Goal: Task Accomplishment & Management: Use online tool/utility

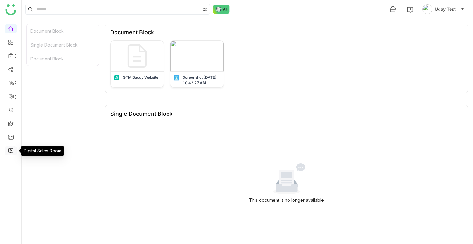
click at [11, 149] on link at bounding box center [11, 150] width 6 height 5
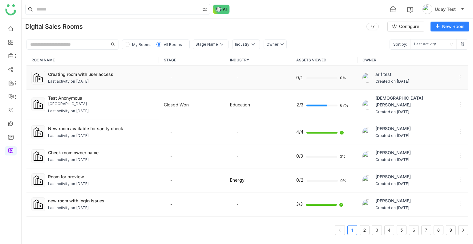
click at [182, 83] on td "-" at bounding box center [192, 78] width 66 height 24
click at [126, 73] on div "Creating room with user access" at bounding box center [101, 74] width 106 height 6
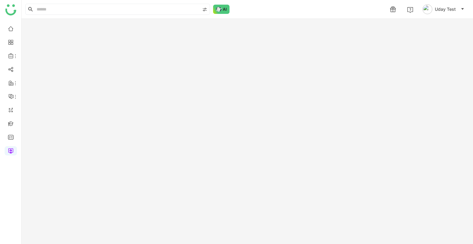
click at [126, 73] on gtmb-room-detail at bounding box center [248, 131] width 452 height 225
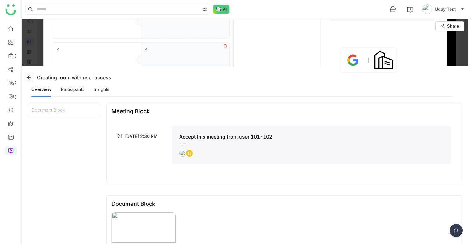
click at [29, 77] on icon at bounding box center [29, 77] width 4 height 4
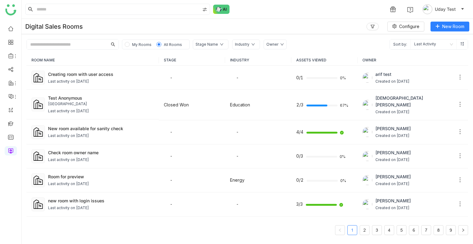
click at [130, 43] on span "My Rooms" at bounding box center [142, 44] width 24 height 7
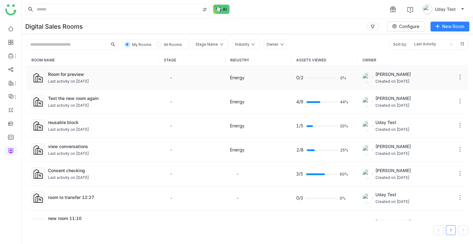
click at [137, 77] on div "Room for preview Last activity on [DATE]" at bounding box center [101, 78] width 106 height 14
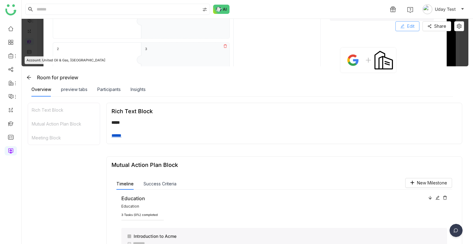
click at [405, 27] on icon at bounding box center [403, 26] width 4 height 4
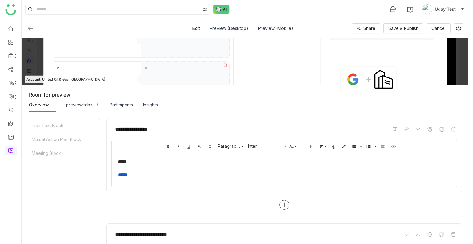
click at [287, 207] on div at bounding box center [284, 205] width 10 height 10
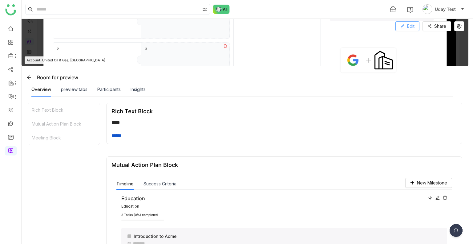
click at [404, 22] on button "Edit" at bounding box center [408, 26] width 24 height 10
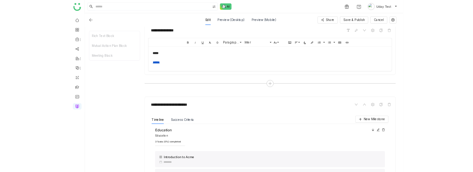
scroll to position [96, 0]
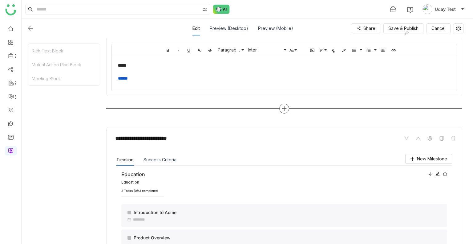
click at [284, 108] on icon at bounding box center [284, 108] width 1 height 4
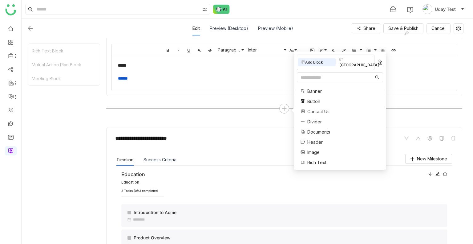
click at [351, 60] on div "Block Library" at bounding box center [355, 62] width 38 height 14
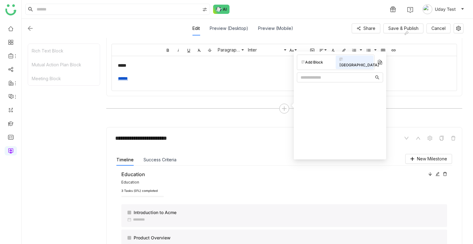
click at [351, 60] on div "Block Library" at bounding box center [355, 62] width 38 height 14
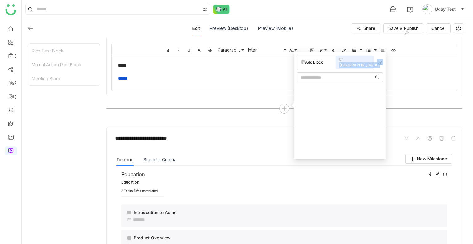
click at [351, 60] on div "Block Library" at bounding box center [355, 62] width 38 height 14
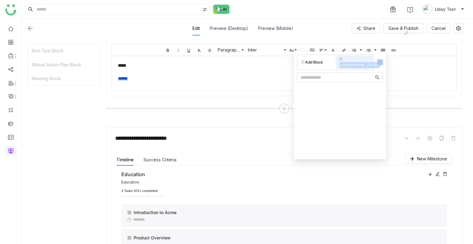
click at [351, 60] on div "Block Library" at bounding box center [355, 62] width 38 height 14
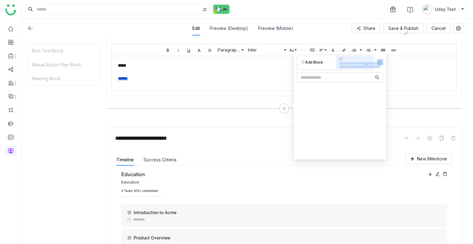
click at [351, 60] on div "Block Library" at bounding box center [355, 62] width 38 height 14
click at [317, 63] on div "Add Block" at bounding box center [317, 62] width 38 height 8
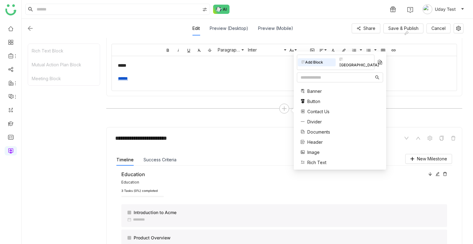
click at [346, 55] on div "Block Library" at bounding box center [355, 62] width 38 height 14
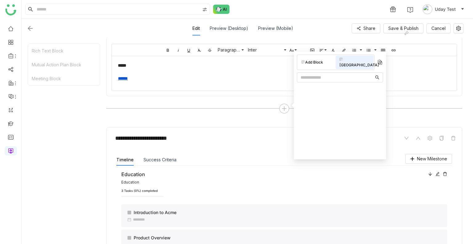
click at [346, 55] on div "Block Library" at bounding box center [355, 62] width 38 height 14
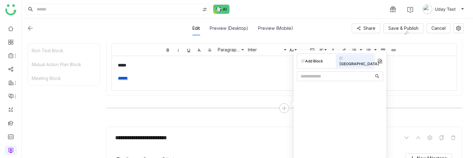
click at [352, 57] on div "Block Library" at bounding box center [355, 62] width 38 height 14
click at [329, 61] on div "Add Block" at bounding box center [317, 61] width 38 height 8
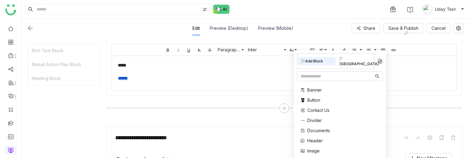
click at [358, 59] on div "Block Library" at bounding box center [355, 62] width 38 height 14
